Goal: Information Seeking & Learning: Learn about a topic

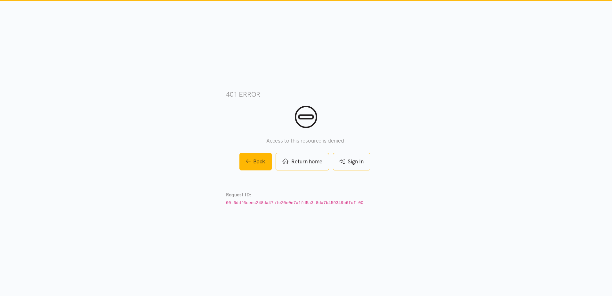
click at [363, 162] on link "Sign In" at bounding box center [351, 162] width 37 height 18
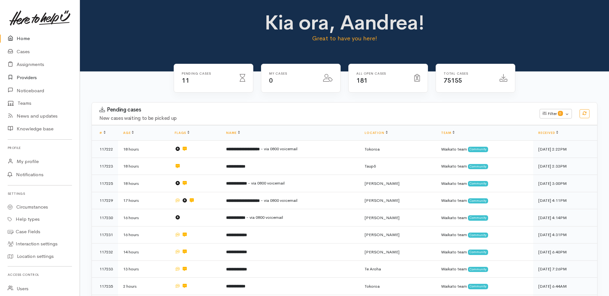
click at [27, 79] on link "Providers" at bounding box center [40, 77] width 80 height 13
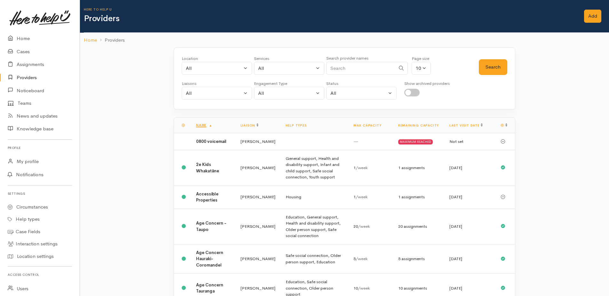
click at [339, 69] on input "Search" at bounding box center [360, 68] width 69 height 13
type input "Universal"
drag, startPoint x: 501, startPoint y: 65, endPoint x: 507, endPoint y: 64, distance: 6.2
click at [501, 65] on button "Search" at bounding box center [493, 67] width 28 height 16
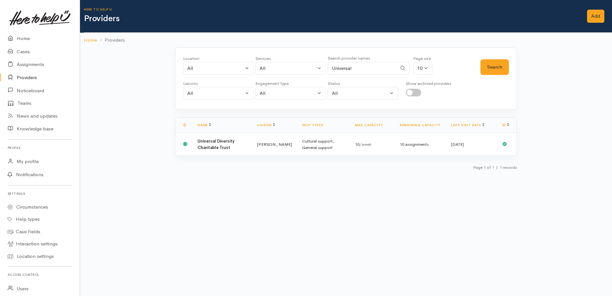
click at [220, 144] on b "Universal Diversity Charitable Trust" at bounding box center [215, 144] width 37 height 12
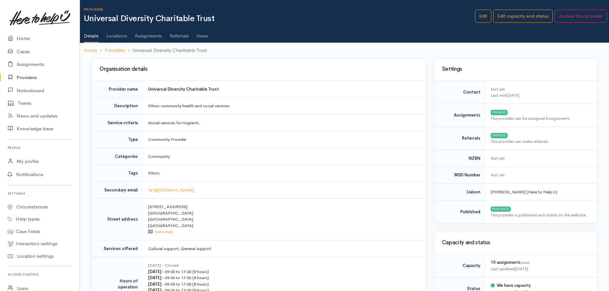
click at [179, 36] on link "Referrals" at bounding box center [179, 34] width 19 height 18
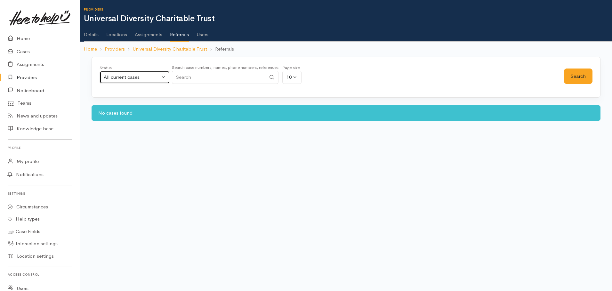
click at [152, 77] on div "All current cases" at bounding box center [132, 77] width 56 height 7
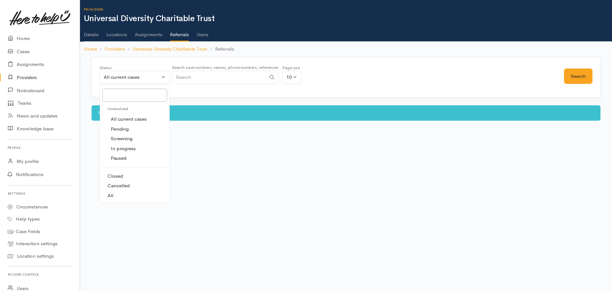
click at [114, 191] on link "All" at bounding box center [135, 196] width 70 height 10
select select "All"
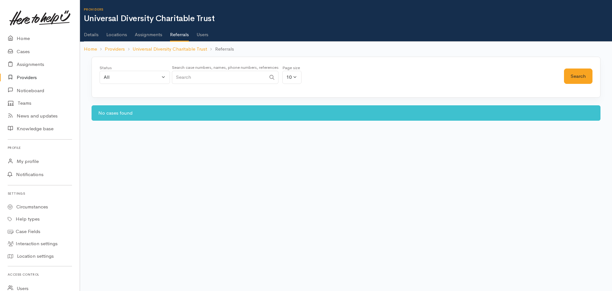
click at [153, 36] on link "Assignments" at bounding box center [149, 32] width 28 height 18
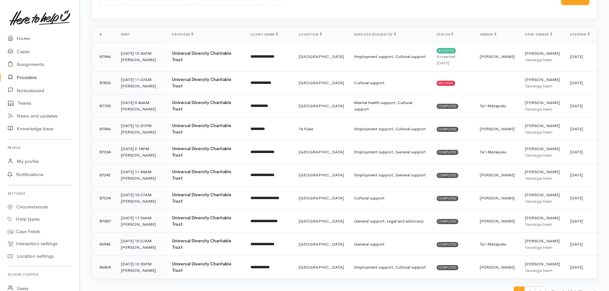
scroll to position [85, 0]
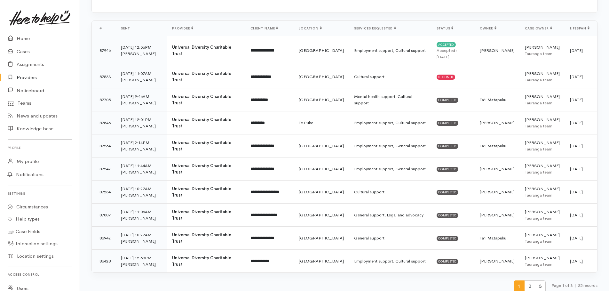
click at [528, 280] on span "2" at bounding box center [529, 286] width 11 height 12
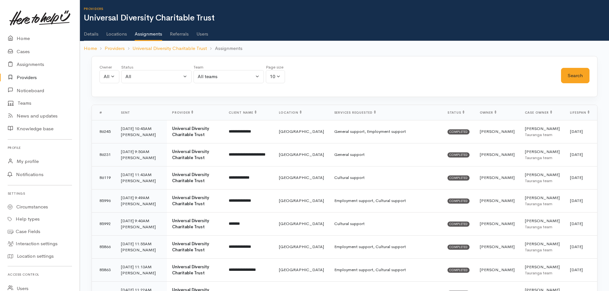
scroll to position [0, 0]
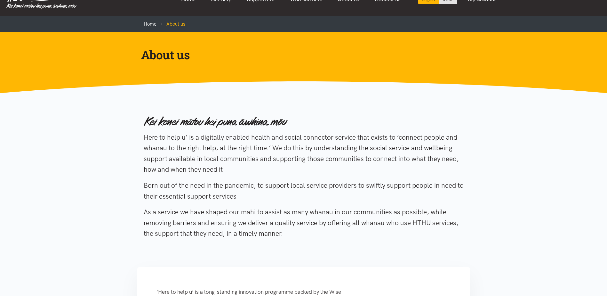
scroll to position [32, 0]
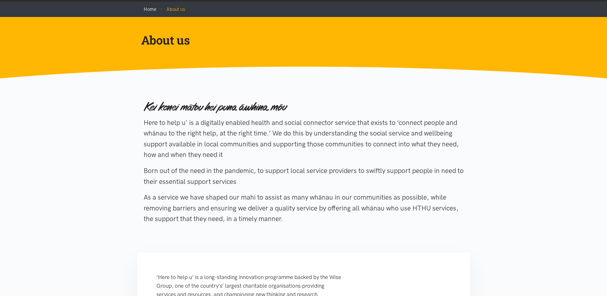
drag, startPoint x: 144, startPoint y: 123, endPoint x: 233, endPoint y: 154, distance: 93.9
click at [233, 154] on p "Here to help u' is a digitally enabled health and social connector service that…" at bounding box center [304, 138] width 320 height 43
drag, startPoint x: 233, startPoint y: 154, endPoint x: 197, endPoint y: 147, distance: 35.9
copy p "Here to help u' is a digitally enabled health and social connector service that…"
